Goal: Information Seeking & Learning: Learn about a topic

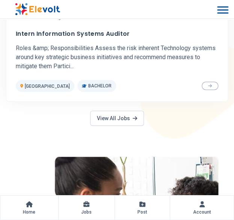
scroll to position [580, 0]
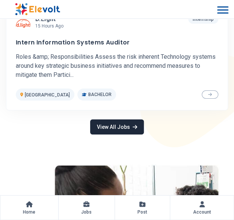
click at [125, 124] on link "View All Jobs" at bounding box center [116, 126] width 53 height 15
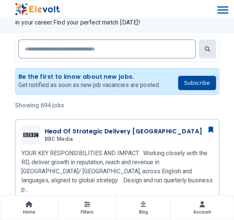
scroll to position [23, 0]
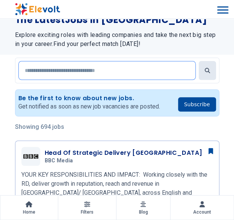
click at [182, 70] on input "text" at bounding box center [106, 70] width 177 height 19
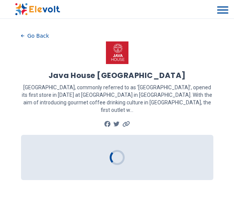
scroll to position [281, 0]
